Goal: Use online tool/utility: Use online tool/utility

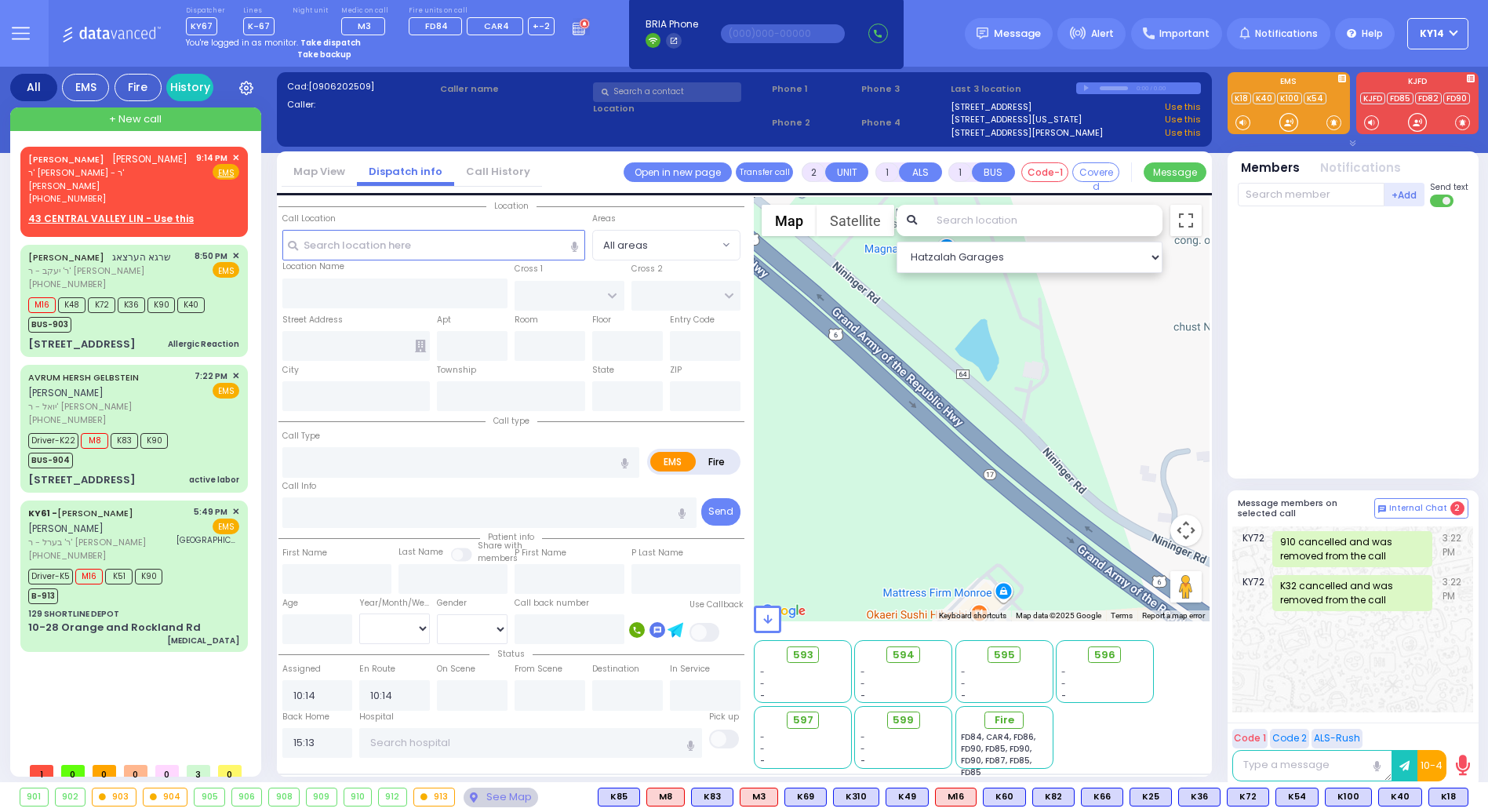
select select
click at [382, 292] on input "text" at bounding box center [395, 293] width 226 height 30
click at [414, 240] on input "text" at bounding box center [434, 244] width 304 height 30
click at [975, 225] on input "text" at bounding box center [1044, 220] width 236 height 32
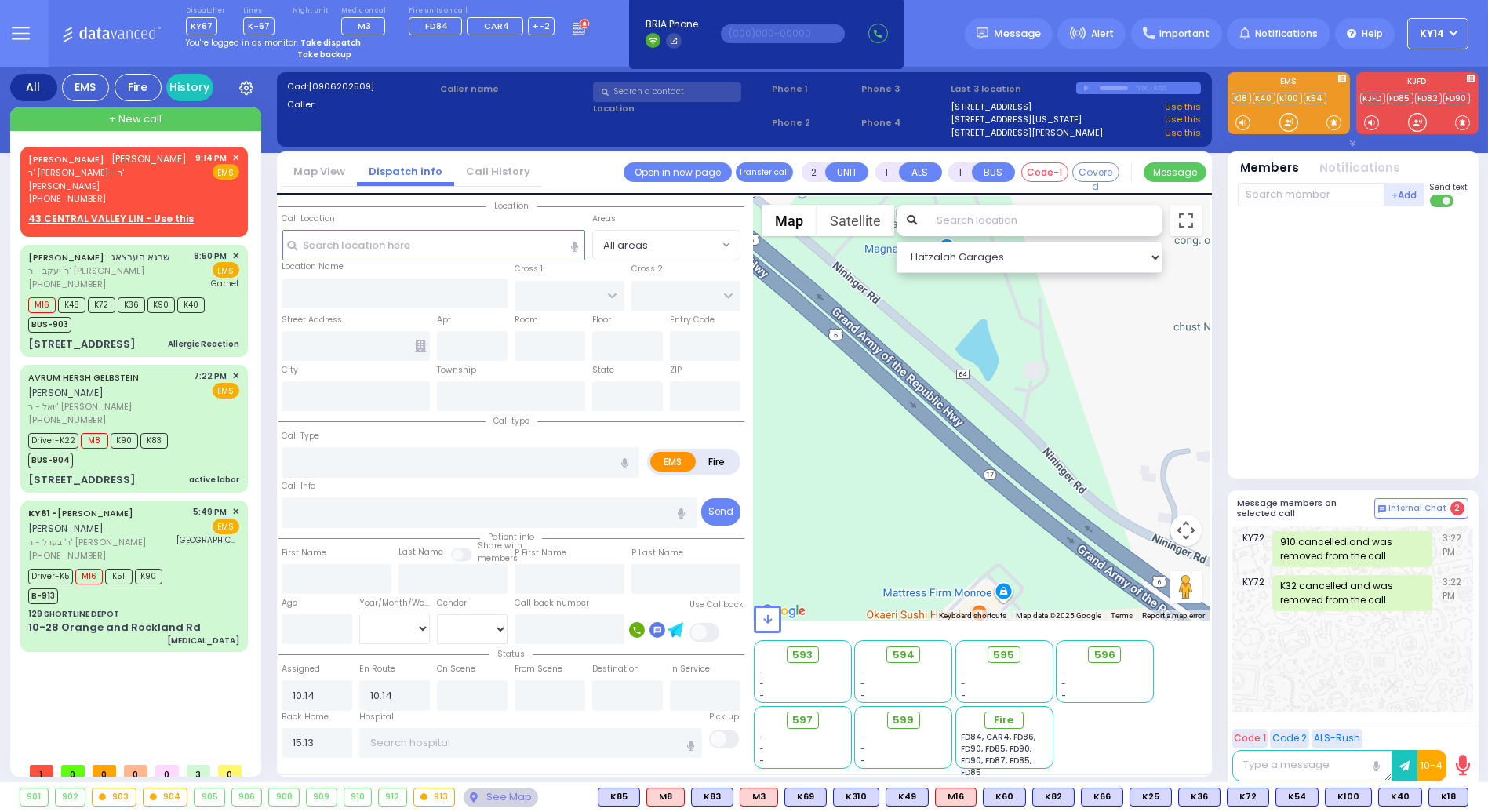
click at [975, 225] on input "text" at bounding box center [1044, 220] width 236 height 32
click at [932, 19] on div "Dispatcher KY67 K67 shift has started. Are you K67 ? K-67" at bounding box center [744, 33] width 1488 height 67
click at [770, 30] on input "text" at bounding box center [783, 33] width 124 height 19
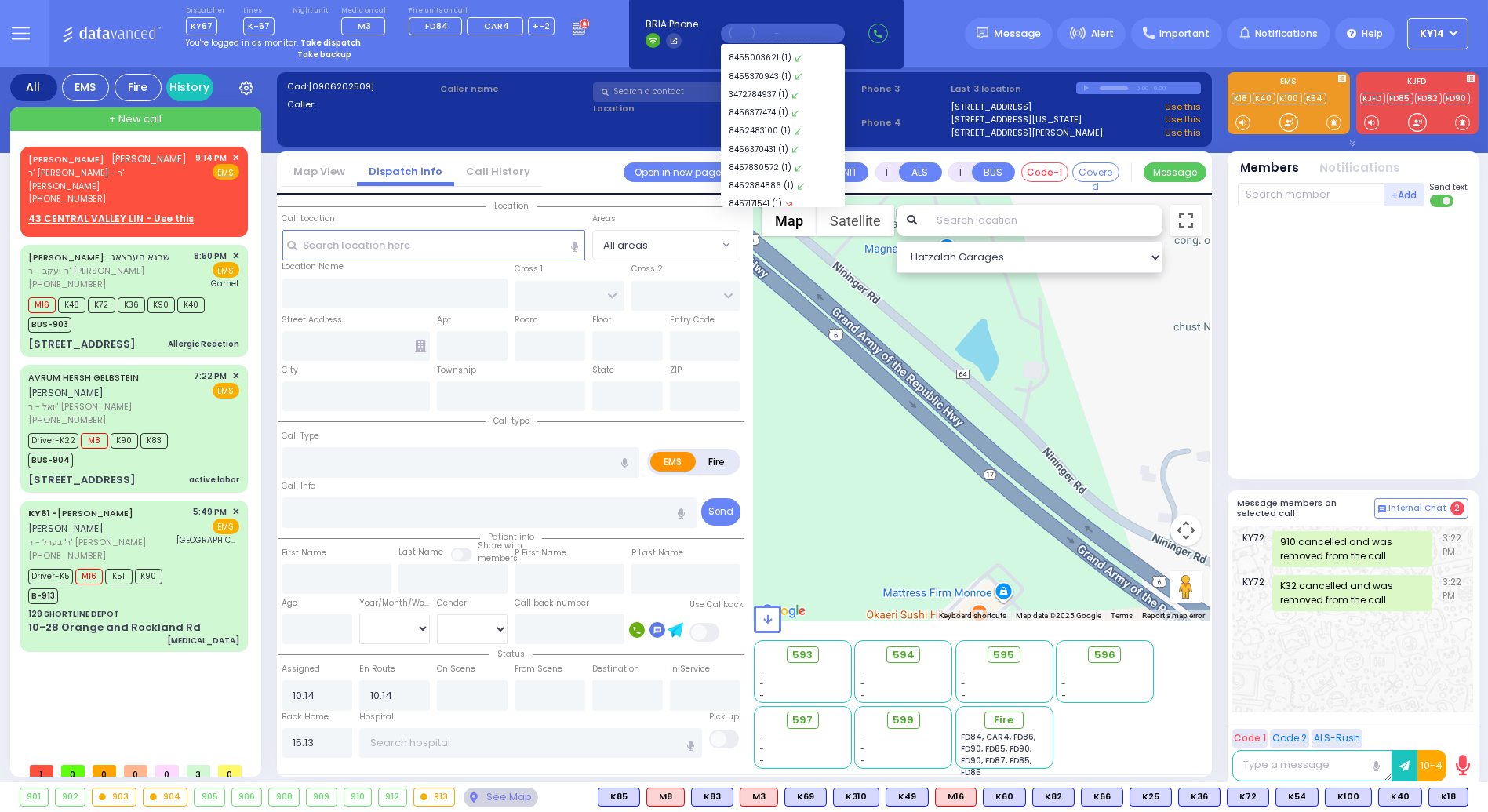
click at [770, 30] on input "text" at bounding box center [783, 33] width 124 height 19
drag, startPoint x: 770, startPoint y: 30, endPoint x: 592, endPoint y: 45, distance: 178.6
click at [592, 45] on div "Dispatcher KY67 K67 shift has started. Are you K67 ? K-67" at bounding box center [744, 33] width 1488 height 67
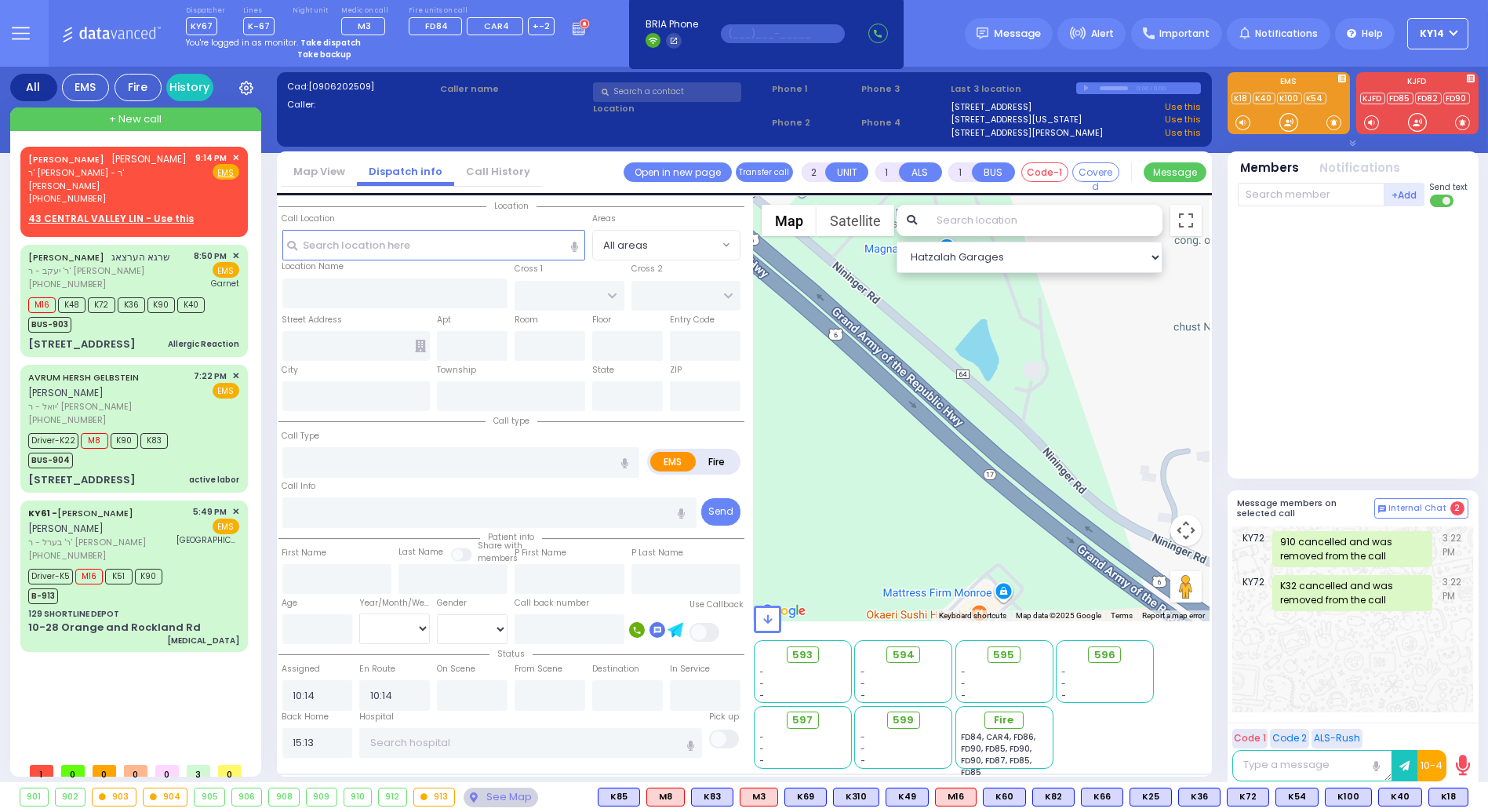
click at [726, 30] on input "text" at bounding box center [783, 33] width 124 height 19
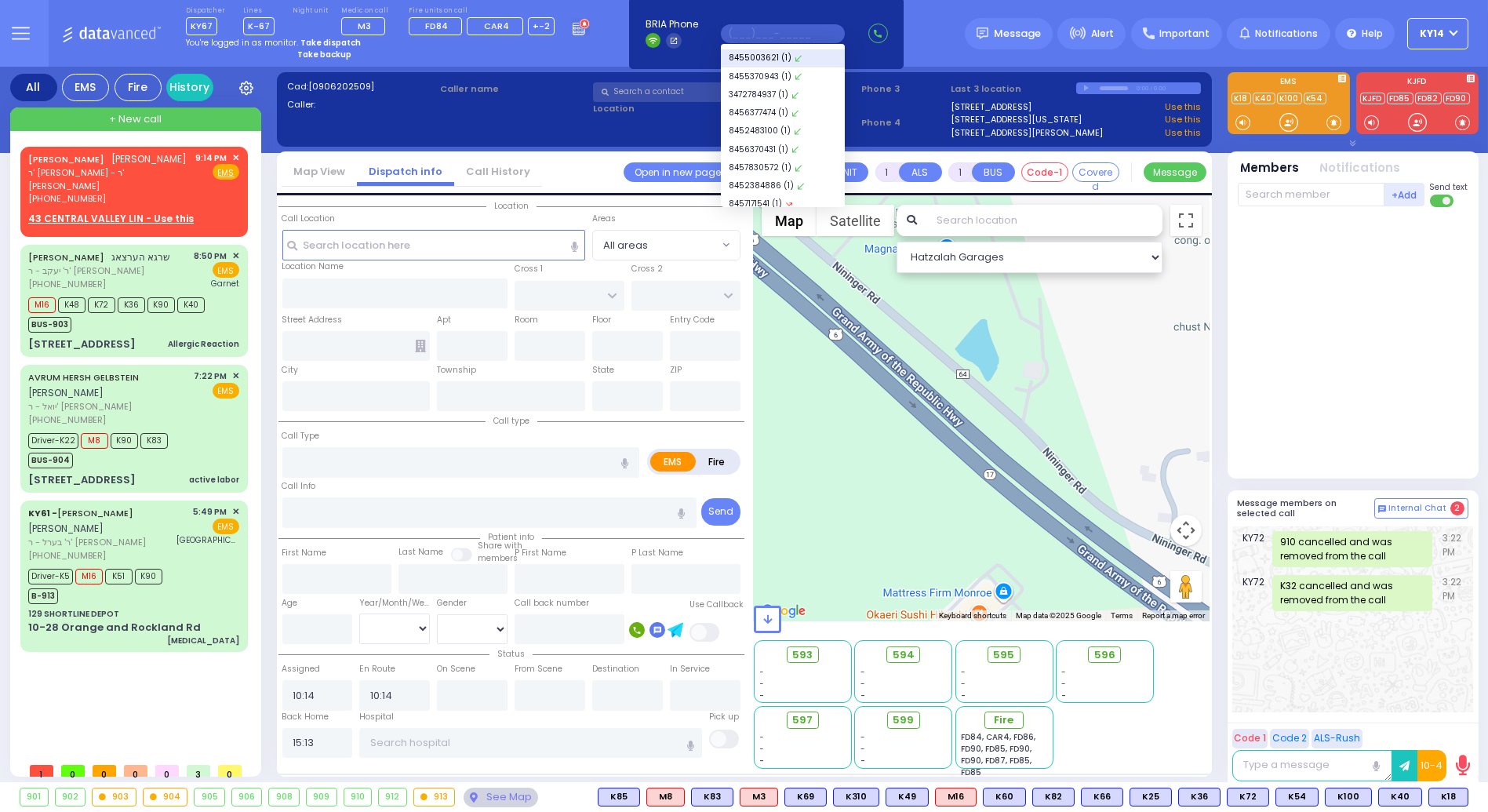
click at [739, 63] on link "8455003621 (1) .st0{fill:#58c95f;}" at bounding box center [783, 58] width 124 height 18
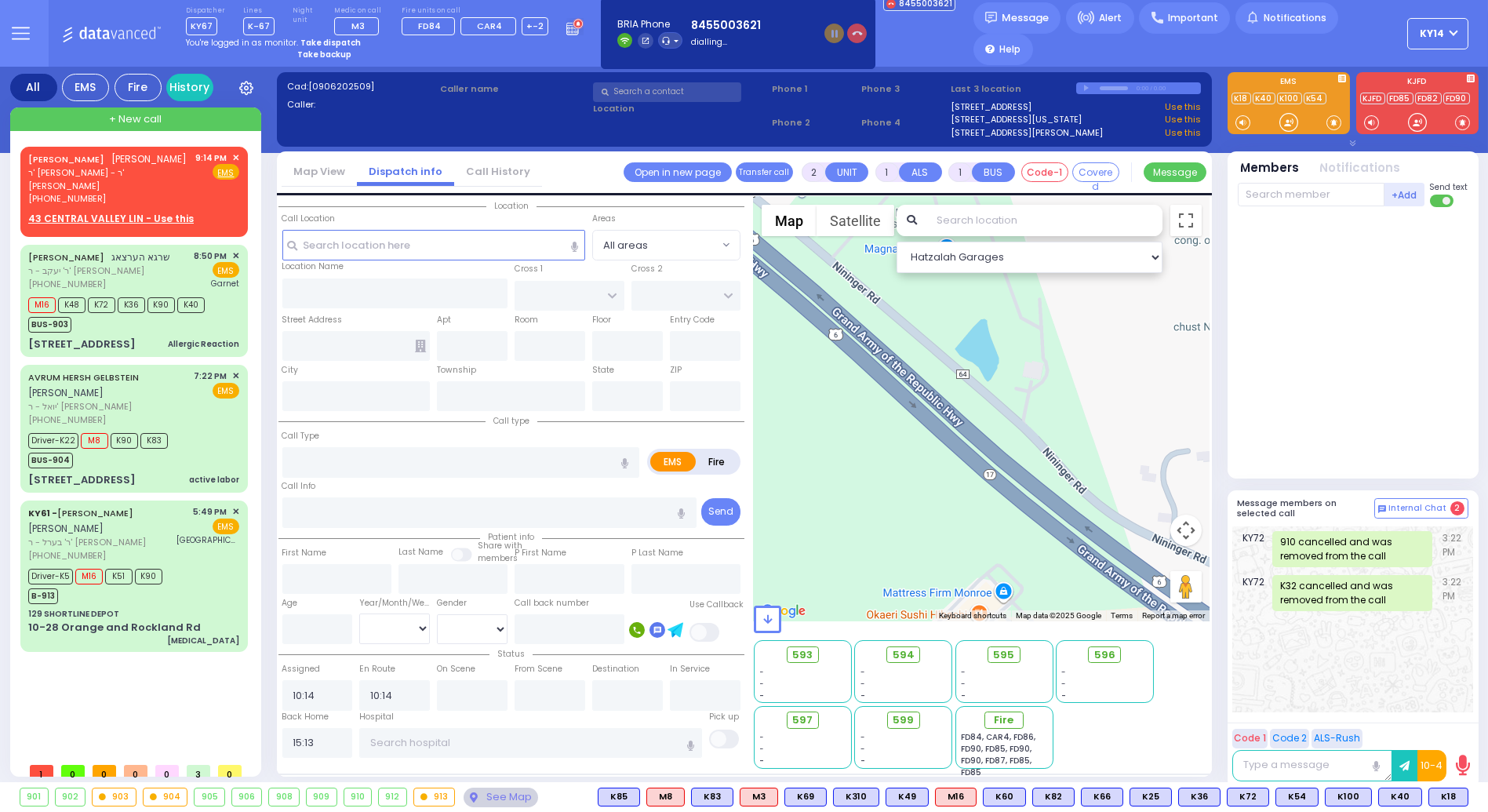
click at [854, 33] on icon "button" at bounding box center [857, 33] width 11 height 11
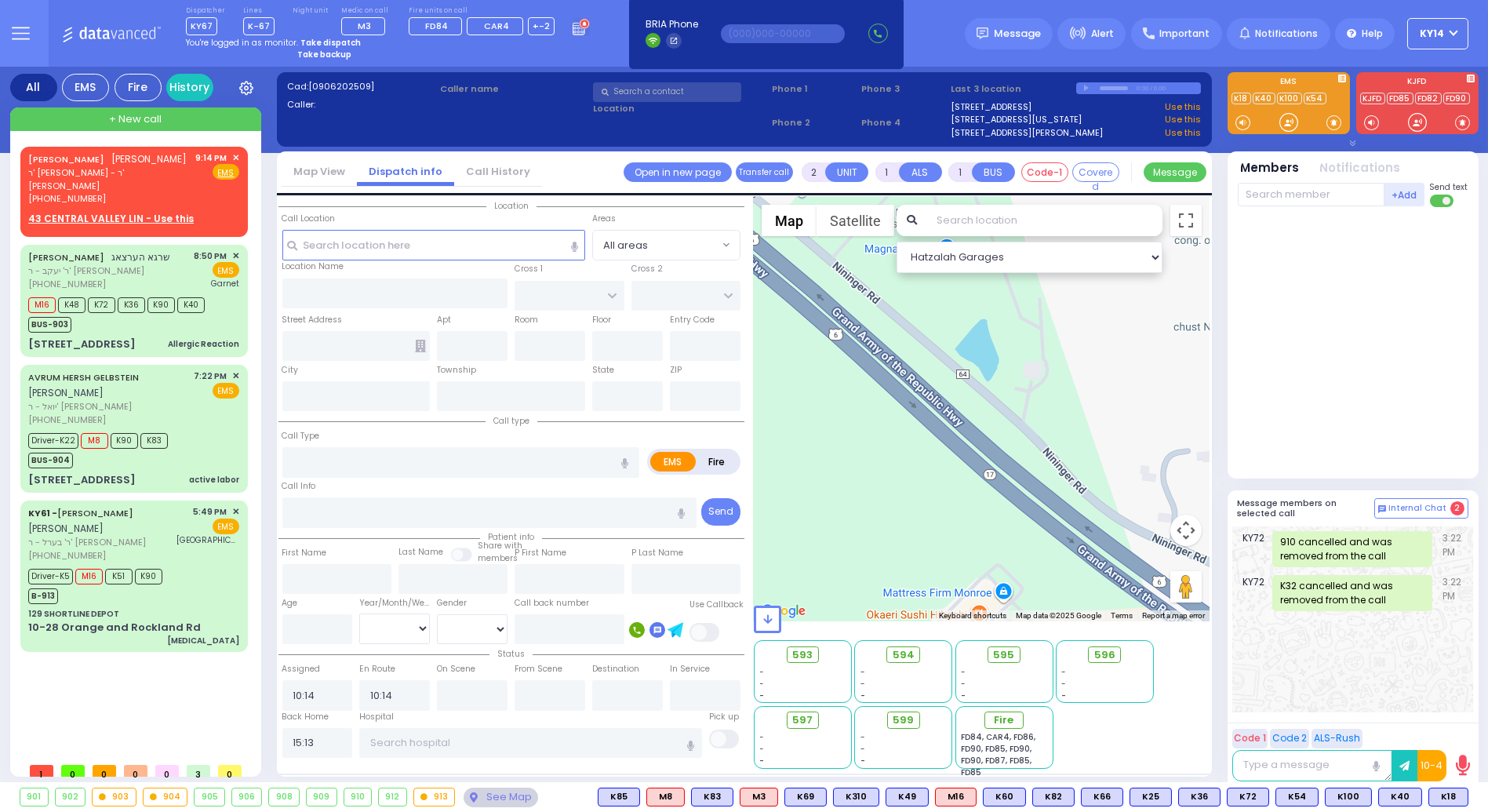
click at [627, 94] on input "text" at bounding box center [667, 92] width 148 height 20
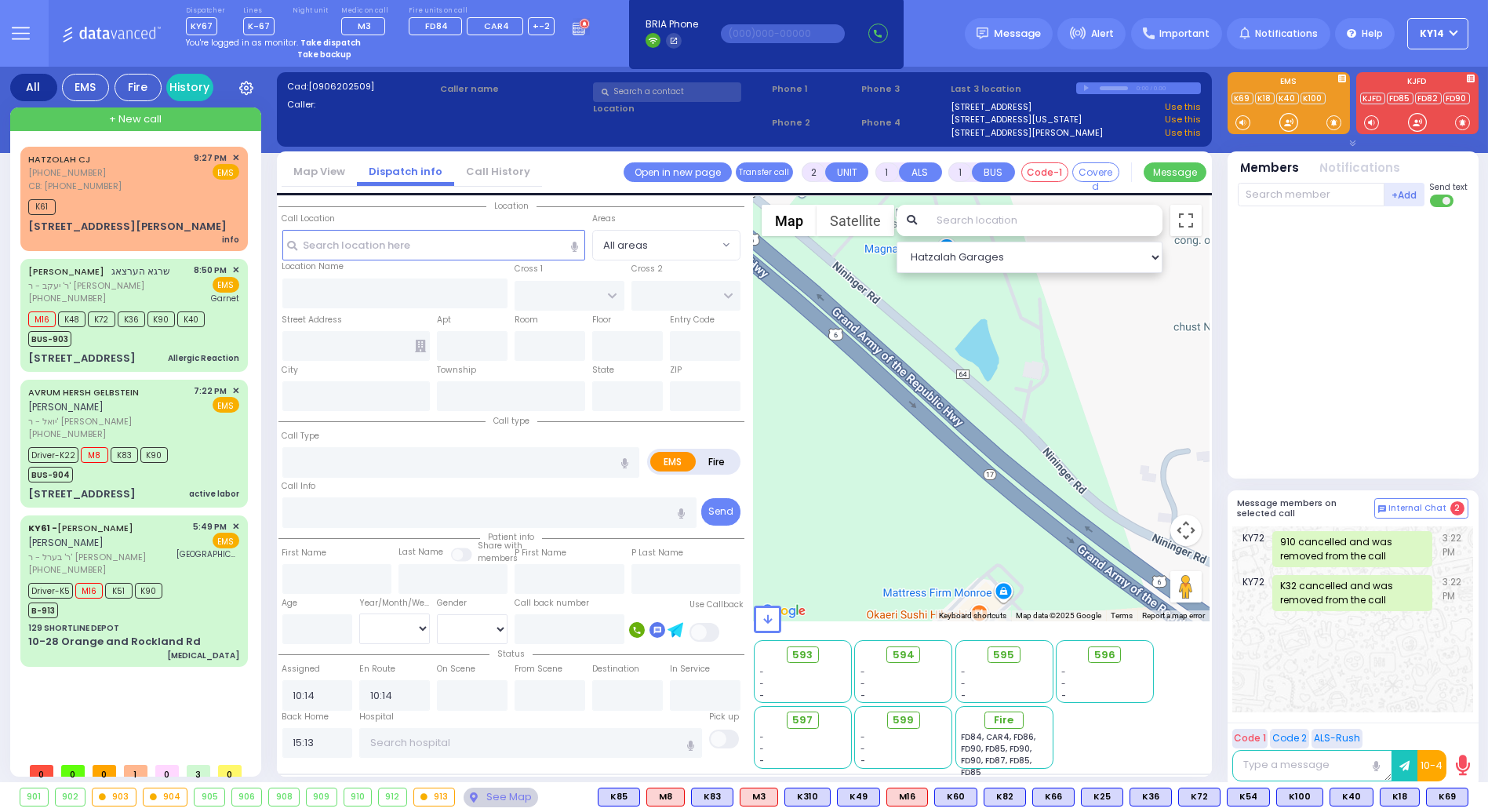
click at [646, 92] on input "text" at bounding box center [667, 92] width 148 height 20
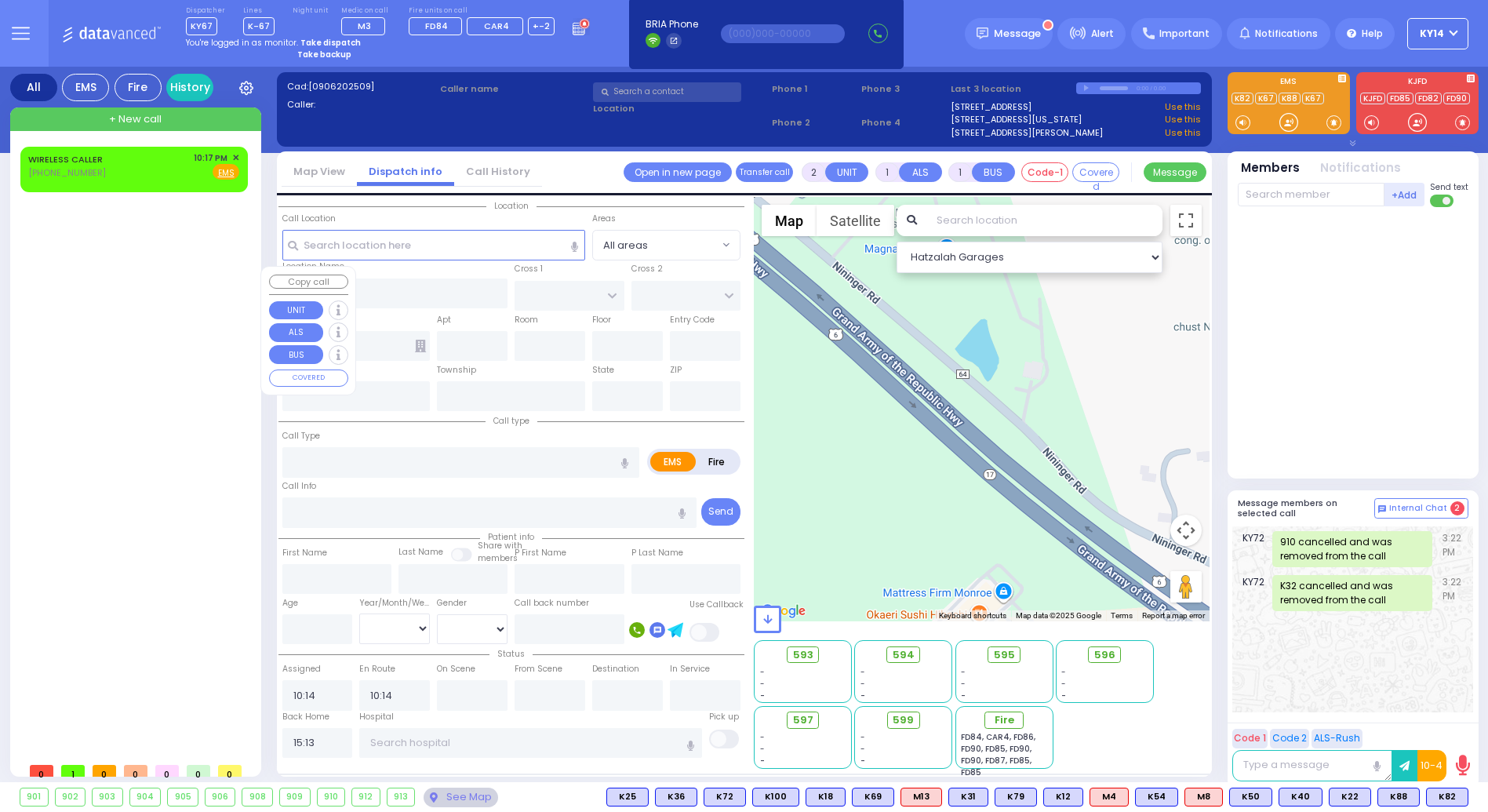
select select
